Goal: Find specific page/section: Find specific page/section

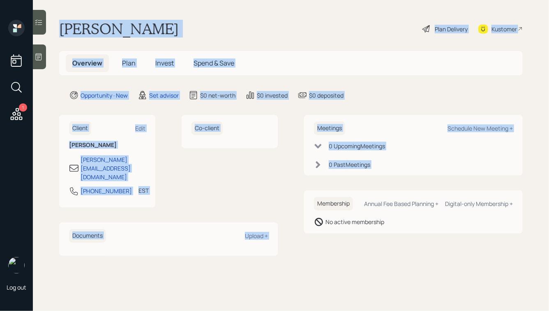
drag, startPoint x: 62, startPoint y: 26, endPoint x: 292, endPoint y: 202, distance: 289.5
click at [292, 202] on main "[PERSON_NAME] Plan Delivery Kustomer Overview Plan Invest Spend & Save Opportun…" at bounding box center [291, 155] width 517 height 311
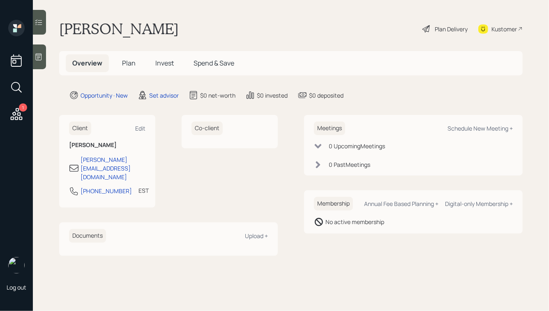
click at [305, 208] on div "Membership Annual Fee Based Planning + Digital-only Membership + No active memb…" at bounding box center [413, 211] width 219 height 43
click at [36, 53] on icon at bounding box center [39, 57] width 8 height 8
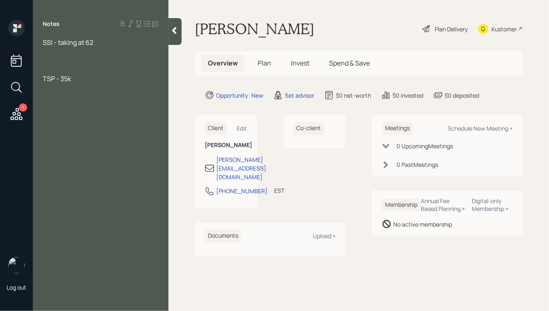
click at [62, 58] on div at bounding box center [101, 60] width 116 height 9
click at [77, 51] on div at bounding box center [101, 51] width 116 height 9
click at [183, 29] on main "[PERSON_NAME] Plan Delivery Kustomer Overview Plan Invest Spend & Save Opportun…" at bounding box center [359, 155] width 381 height 311
click at [175, 32] on icon at bounding box center [174, 30] width 5 height 7
